Goal: Transaction & Acquisition: Purchase product/service

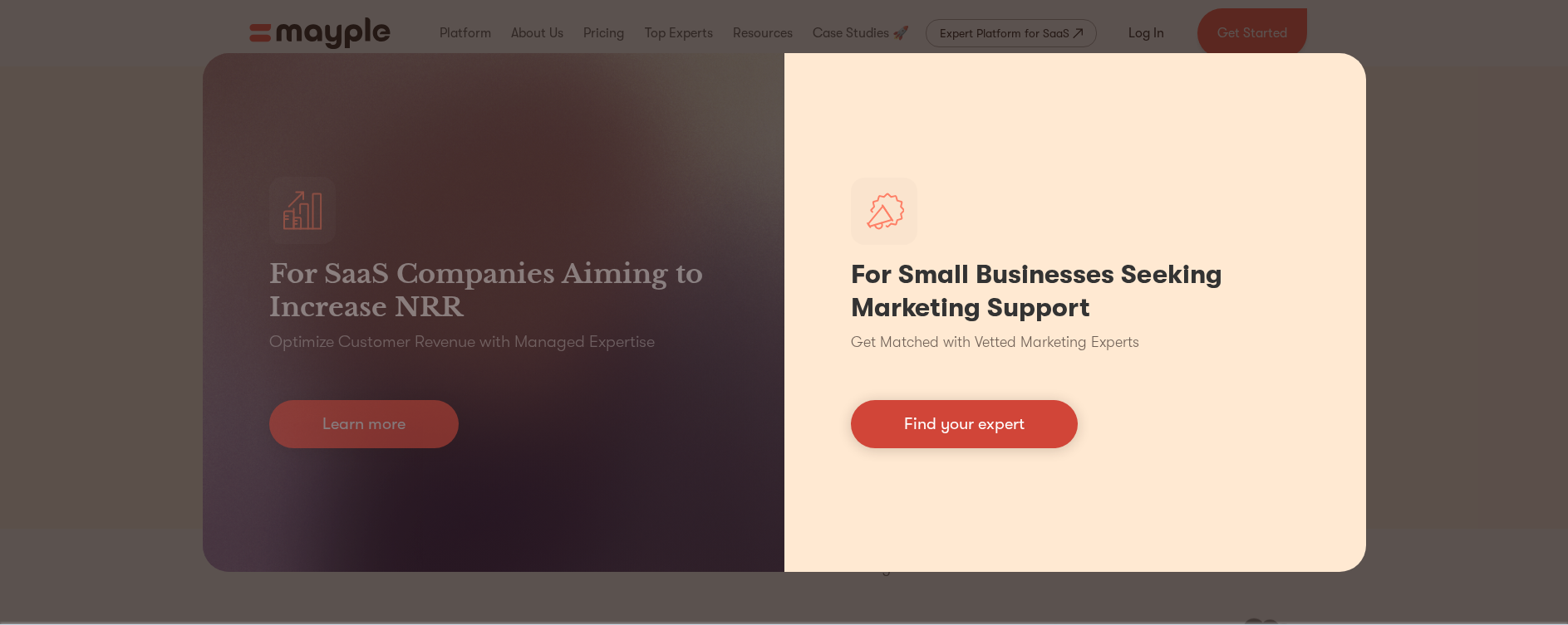
click at [1032, 411] on link "Find your expert" at bounding box center [964, 424] width 226 height 48
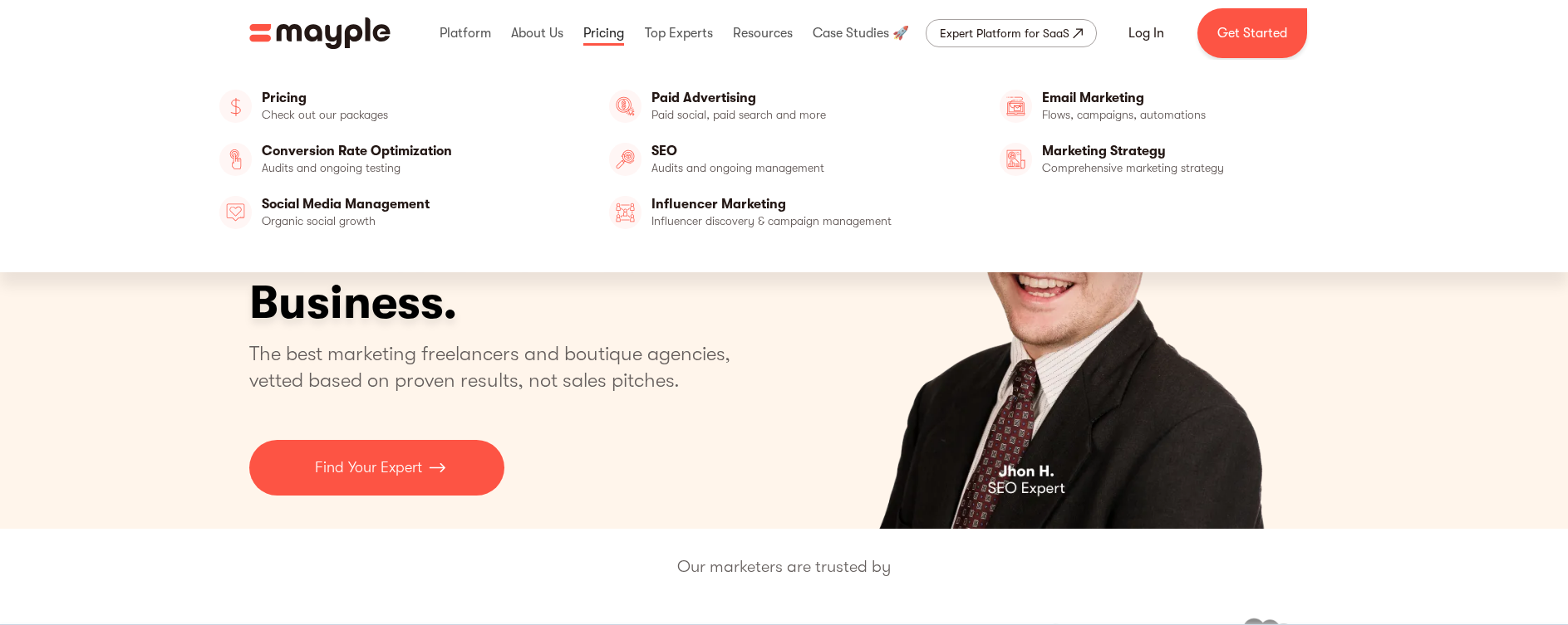
scroll to position [2, 0]
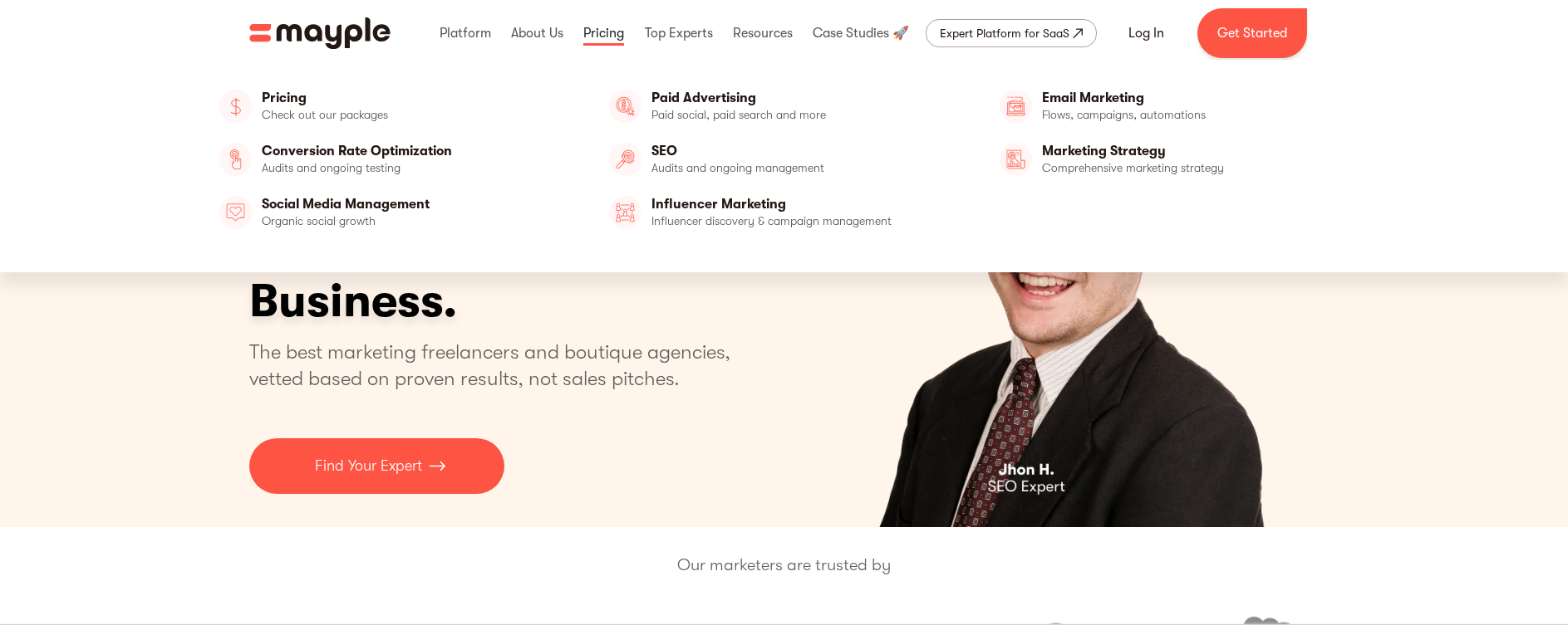
click at [615, 37] on link at bounding box center [604, 33] width 49 height 53
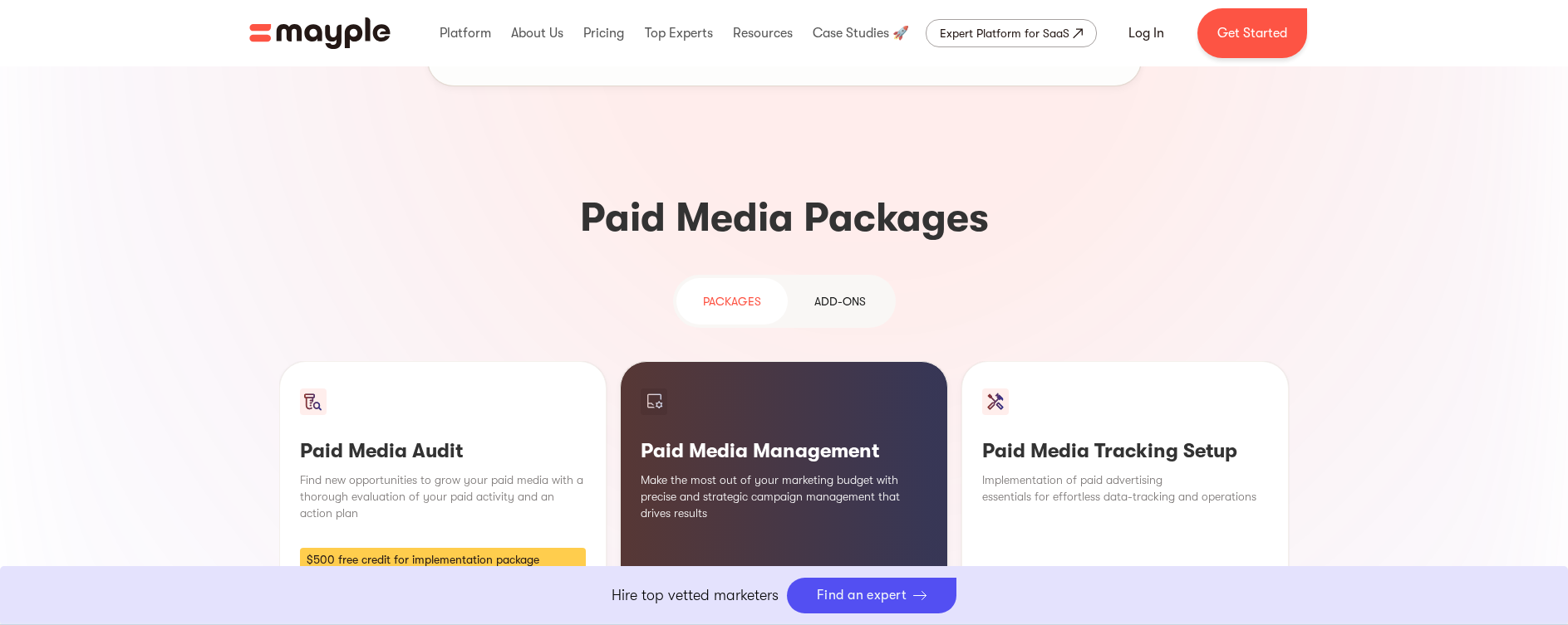
scroll to position [1304, 0]
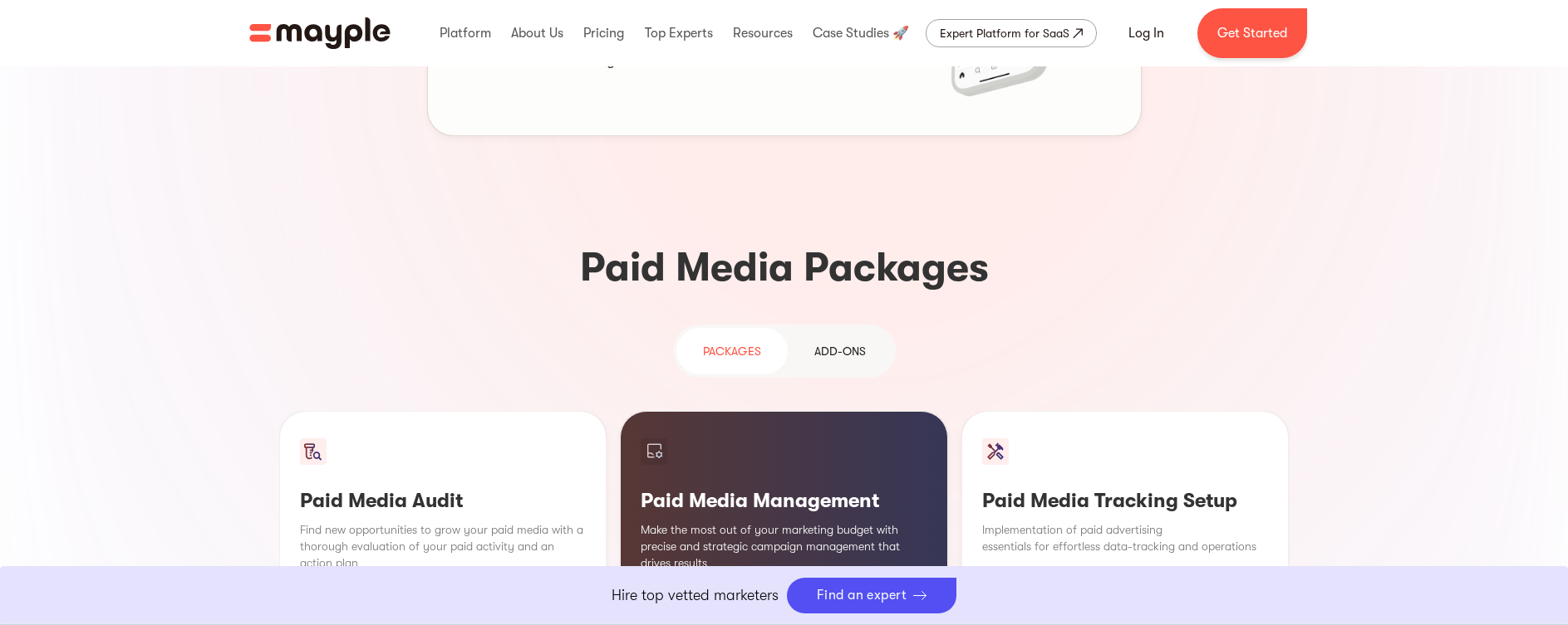
click at [803, 328] on link "Add-ons" at bounding box center [840, 351] width 105 height 46
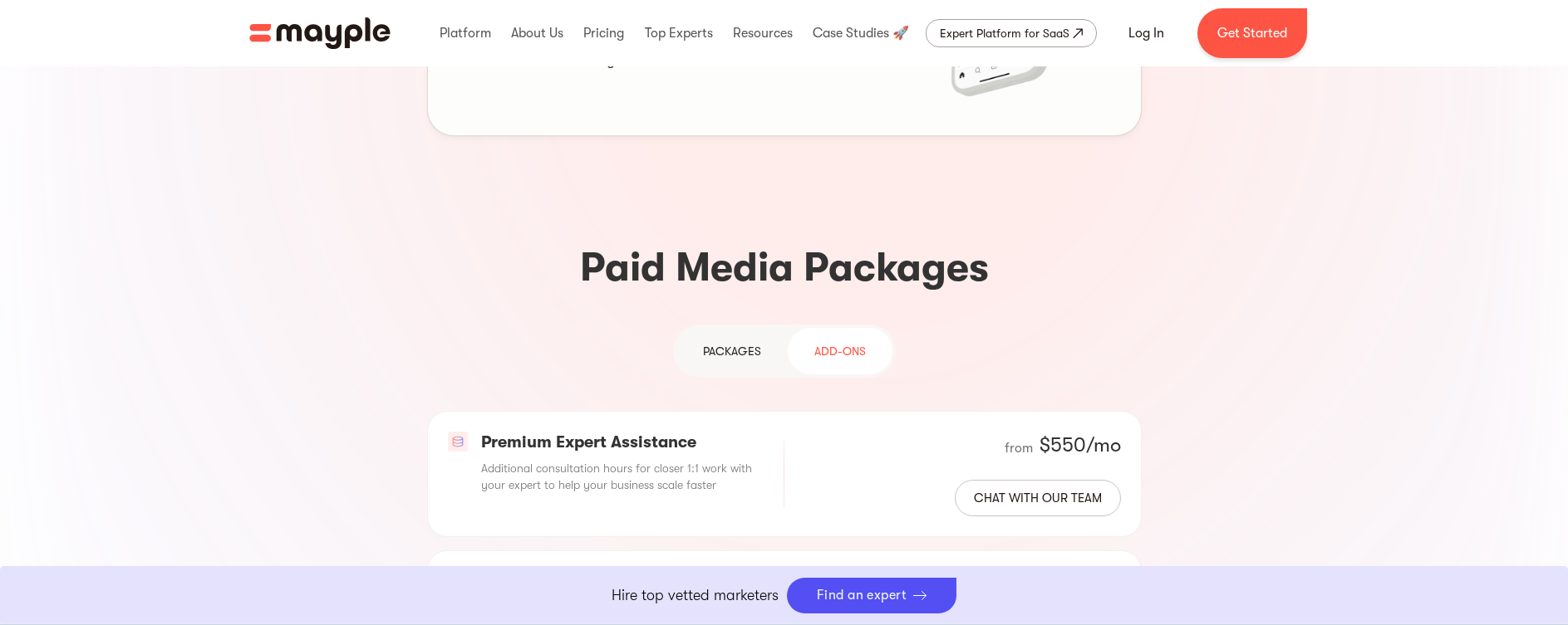
click at [759, 341] on div "PAckages" at bounding box center [732, 351] width 58 height 20
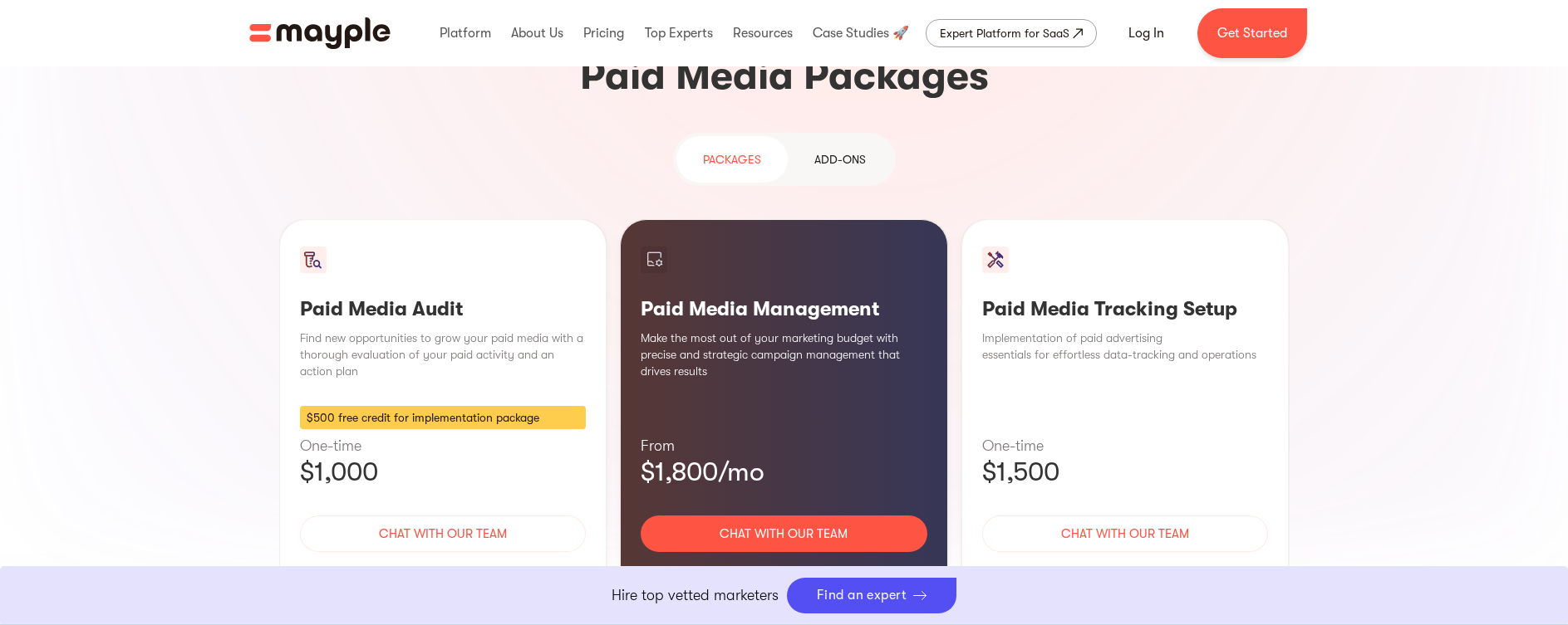
scroll to position [1497, 0]
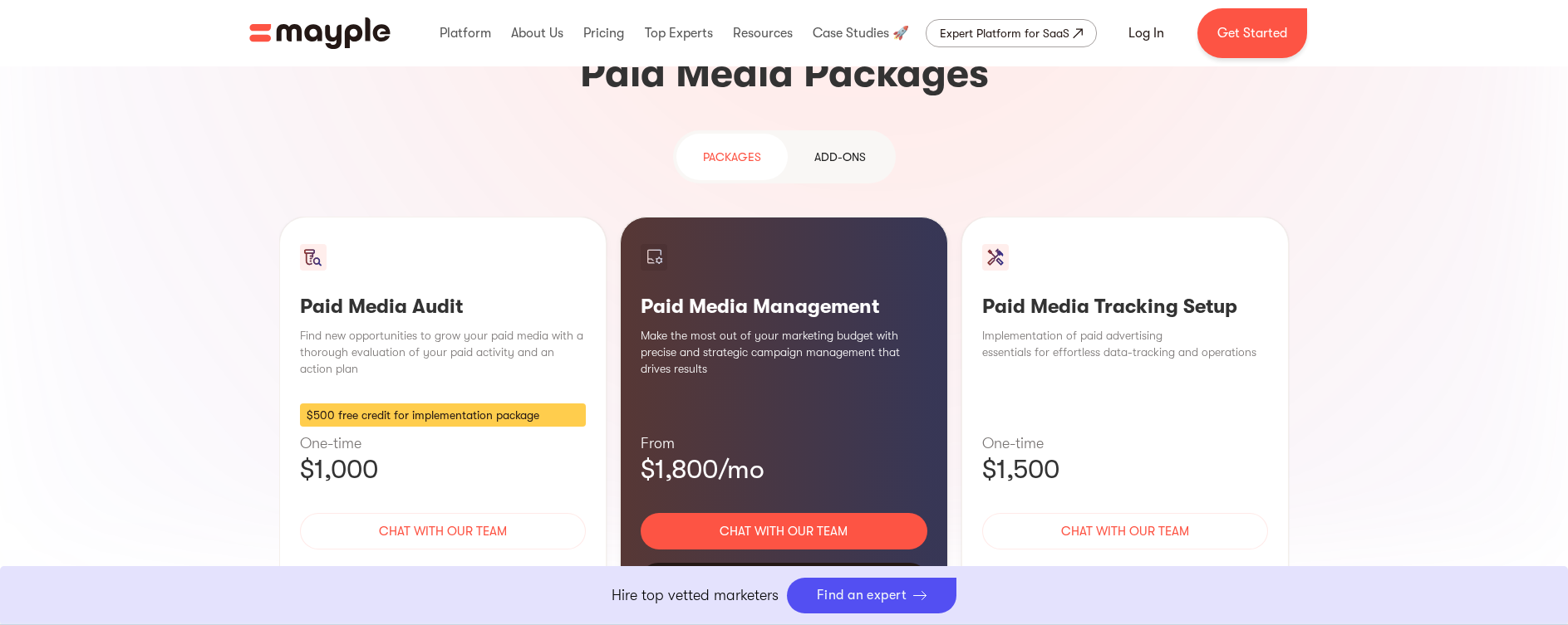
click at [800, 563] on div "Learn More" at bounding box center [784, 581] width 287 height 35
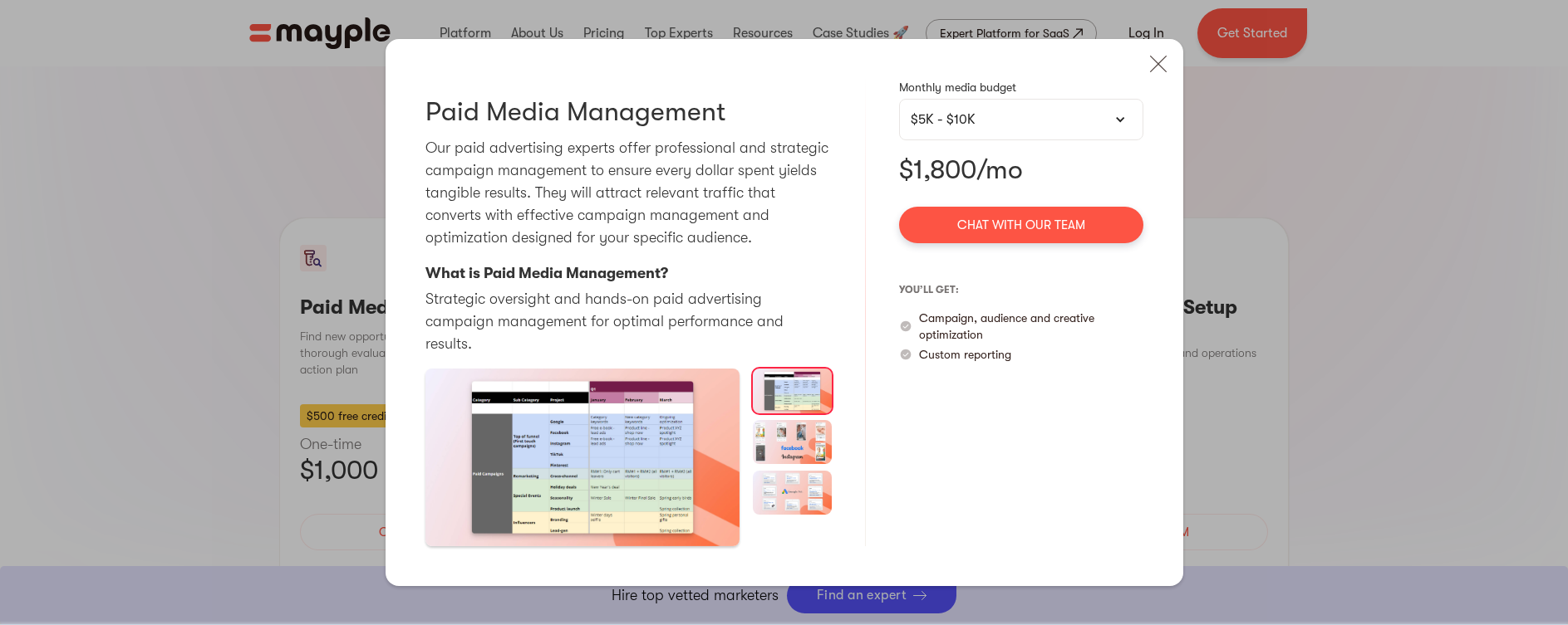
click at [1082, 118] on div "$5K - $10K" at bounding box center [1021, 120] width 244 height 42
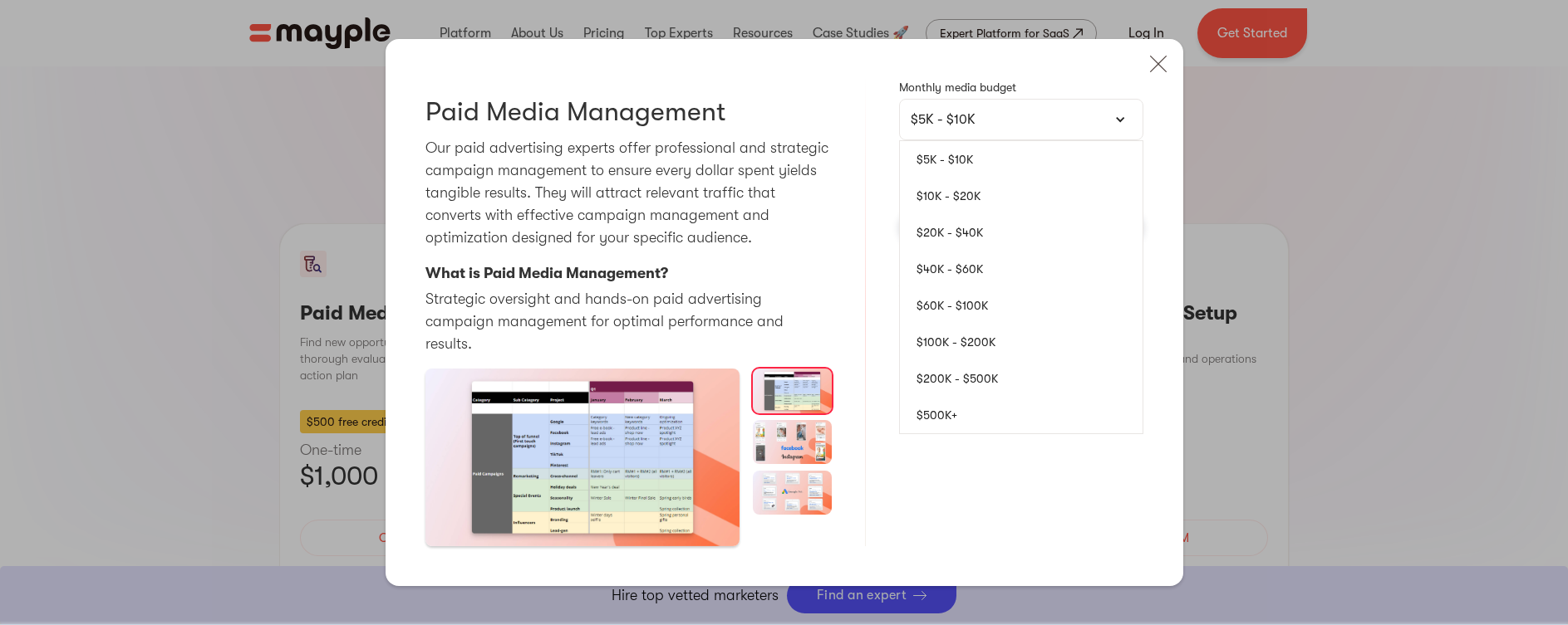
scroll to position [1489, 0]
click at [1034, 197] on link "$10K - $20K" at bounding box center [1021, 196] width 243 height 37
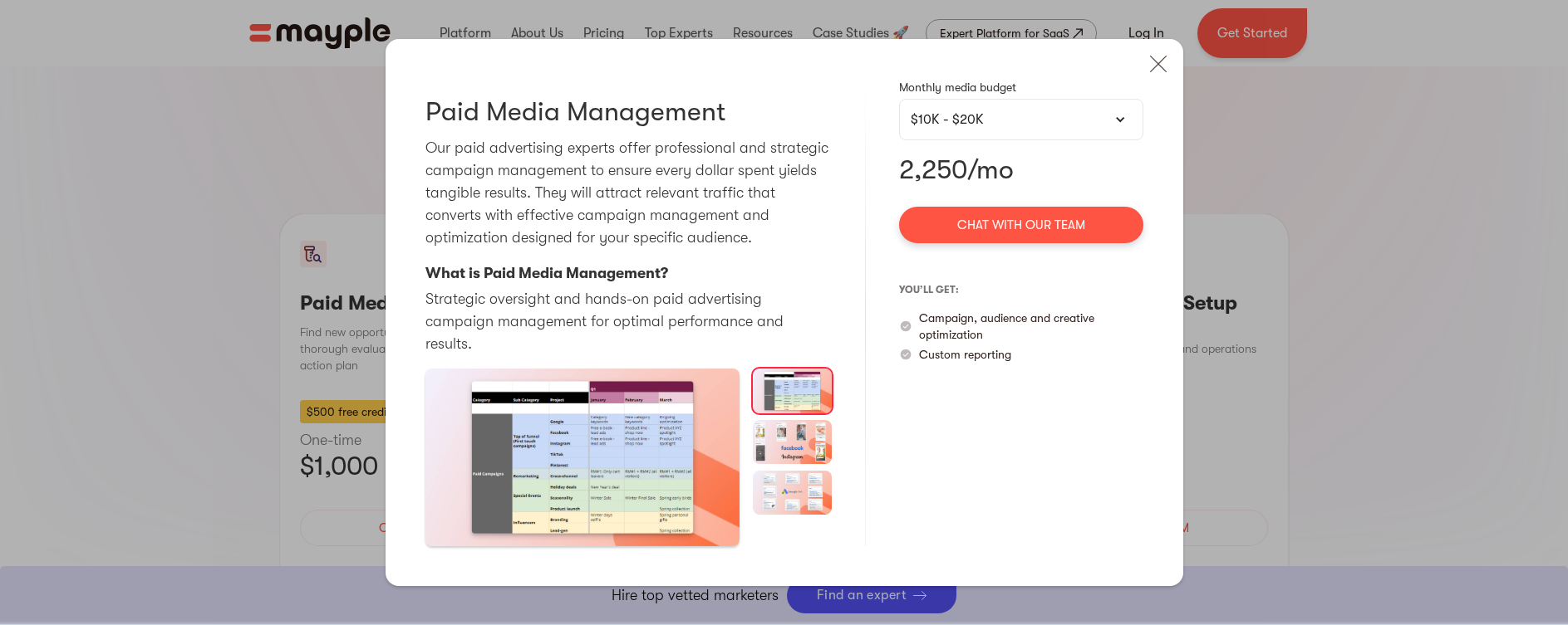
scroll to position [1502, 0]
click at [1058, 125] on div "$10K - $20K" at bounding box center [1022, 119] width 221 height 20
click at [1043, 130] on div "$10K - $20K" at bounding box center [1022, 119] width 221 height 20
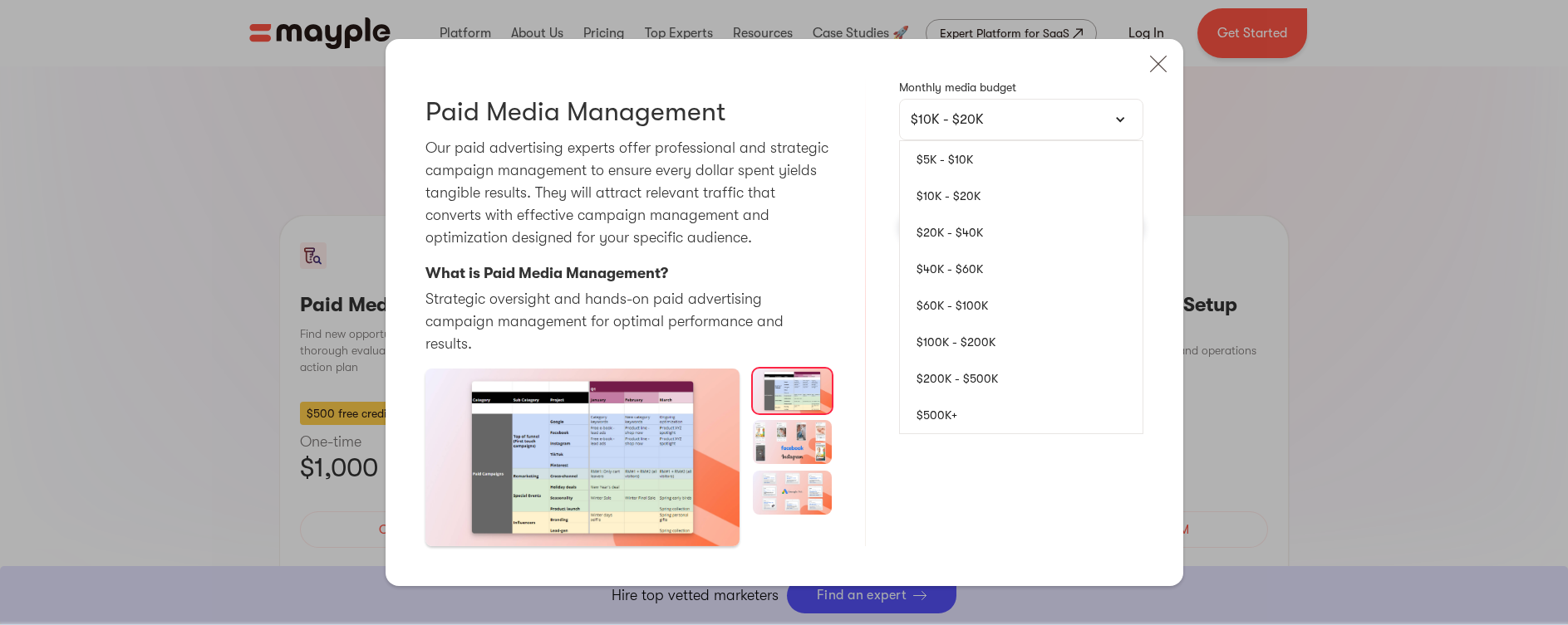
click at [991, 166] on link "$5K - $10K" at bounding box center [1021, 159] width 243 height 37
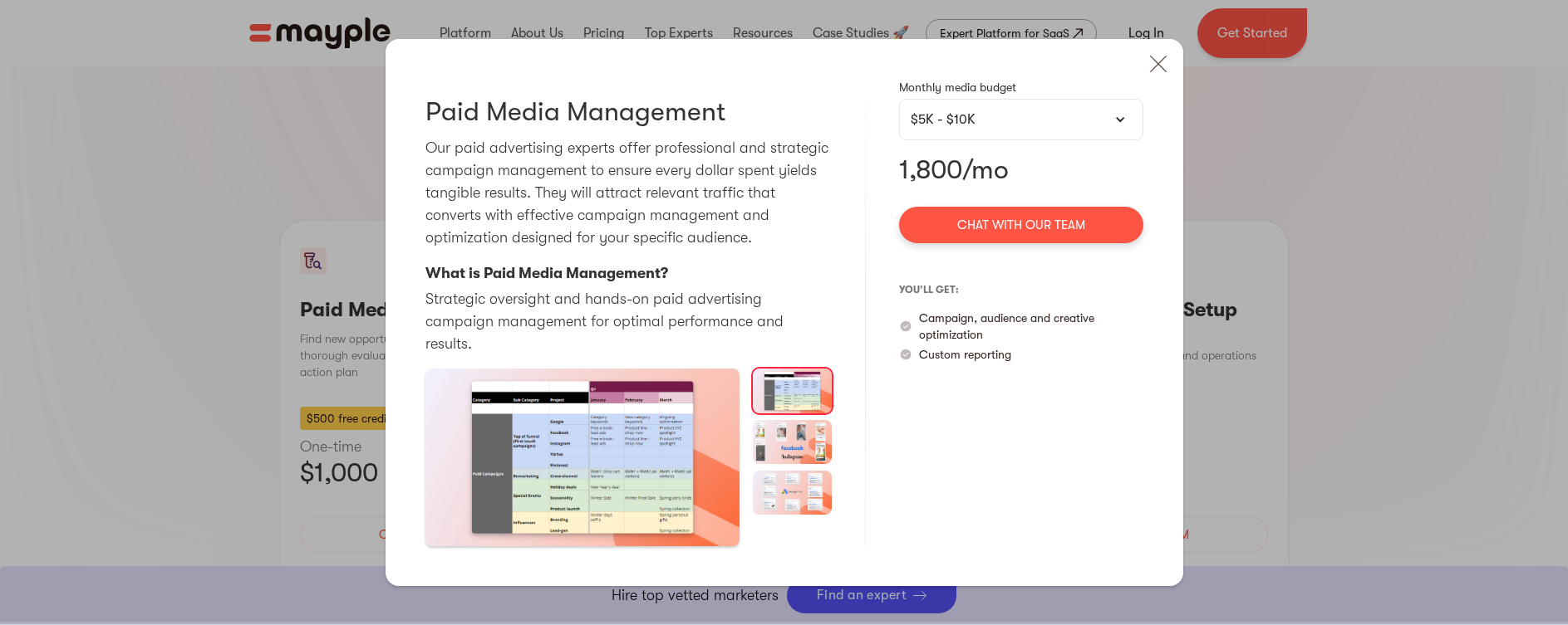
scroll to position [1493, 0]
click at [1153, 76] on img at bounding box center [1159, 64] width 37 height 37
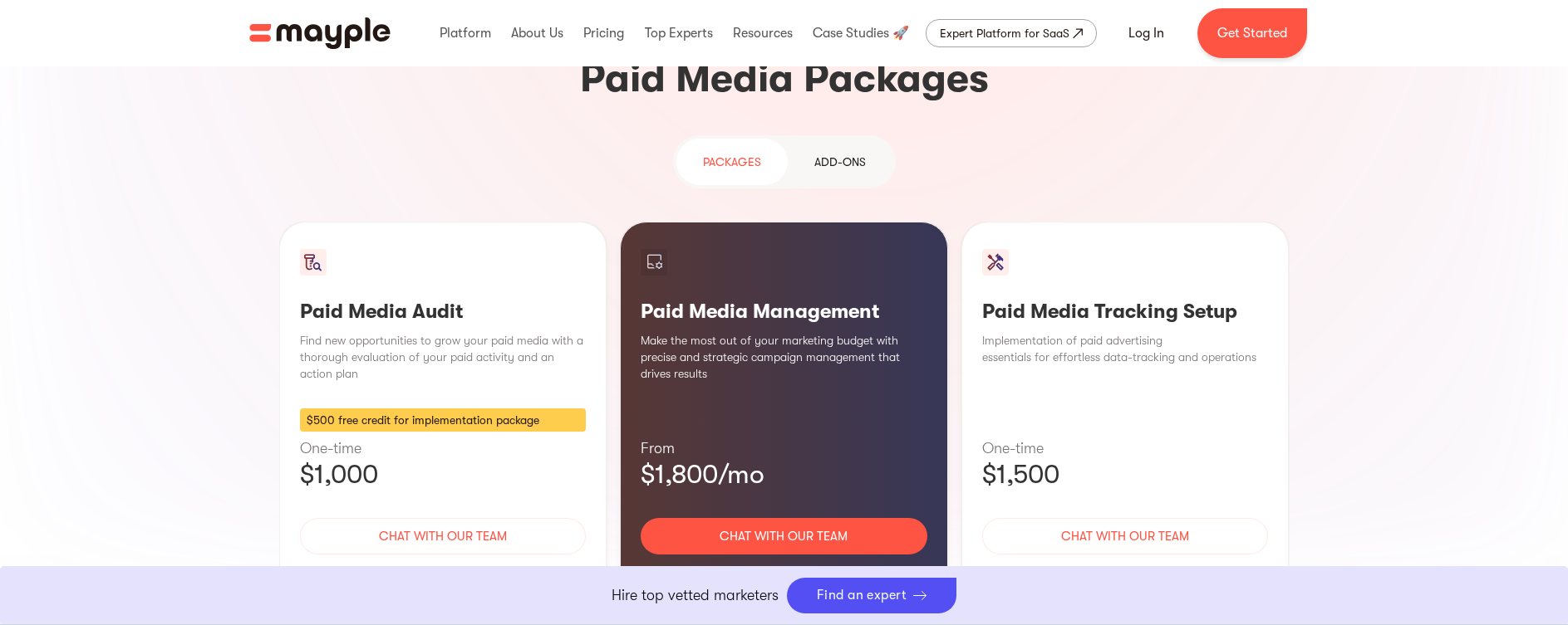
click at [537, 333] on p "Find new opportunities to grow your paid media with a thorough evaluation of yo…" at bounding box center [443, 357] width 287 height 50
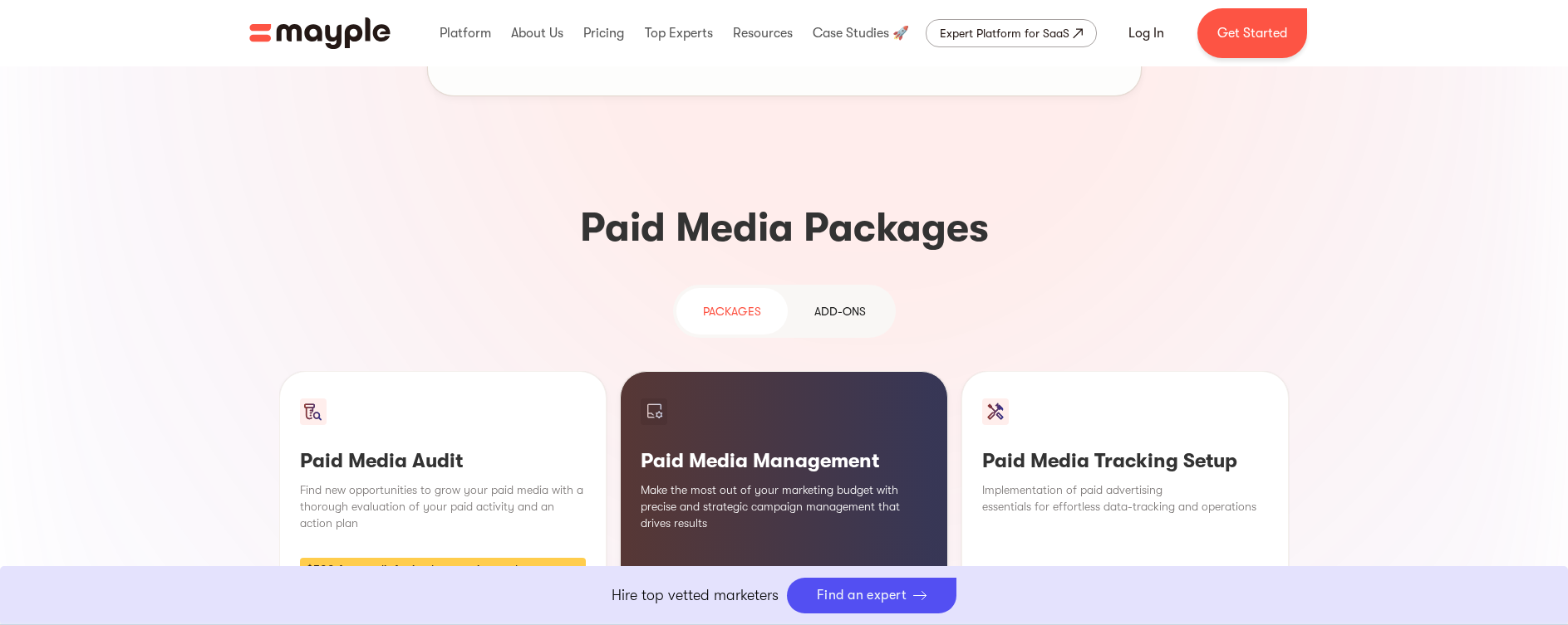
scroll to position [1341, 0]
